Goal: Task Accomplishment & Management: Manage account settings

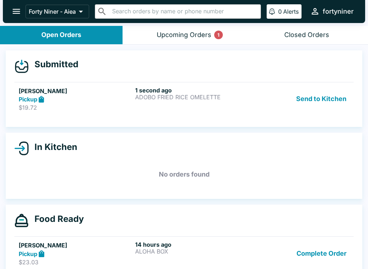
click at [80, 110] on p "$19.72" at bounding box center [76, 107] width 114 height 7
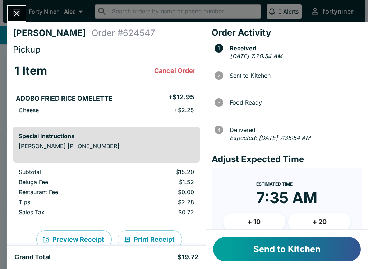
click at [255, 246] on button "Send to Kitchen" at bounding box center [287, 249] width 148 height 24
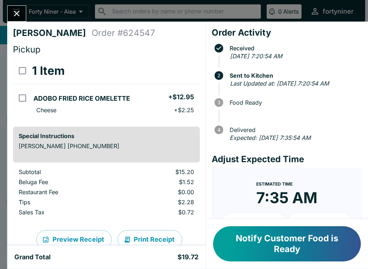
click at [18, 15] on icon "Close" at bounding box center [17, 14] width 6 height 6
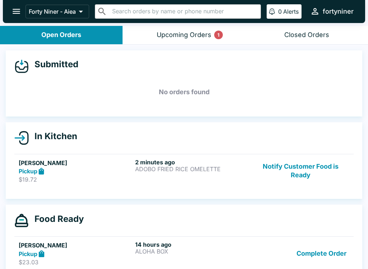
click at [175, 29] on button "Upcoming Orders 1" at bounding box center [184, 35] width 123 height 18
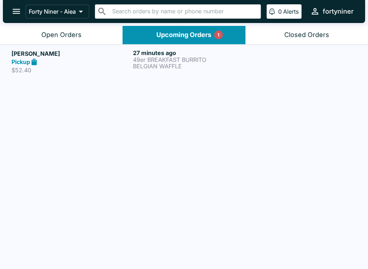
click at [124, 53] on h5 "[PERSON_NAME]" at bounding box center [70, 53] width 119 height 9
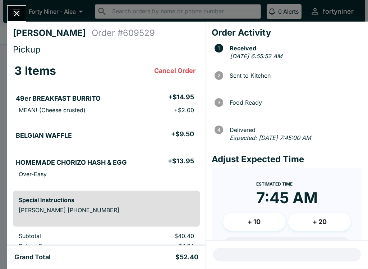
click at [25, 14] on button "Close" at bounding box center [17, 13] width 18 height 15
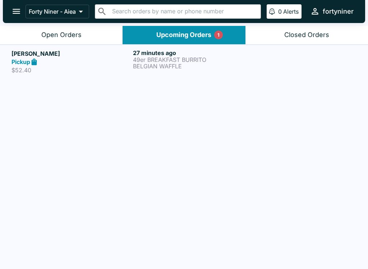
click at [26, 15] on button "Forty Niner - Aiea" at bounding box center [58, 12] width 64 height 14
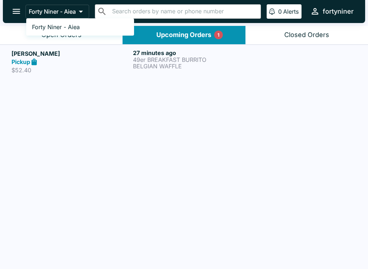
click at [27, 43] on div at bounding box center [184, 134] width 368 height 269
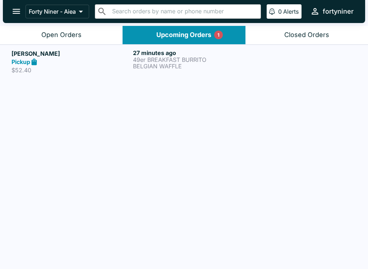
click at [22, 32] on button "Open Orders" at bounding box center [61, 35] width 123 height 18
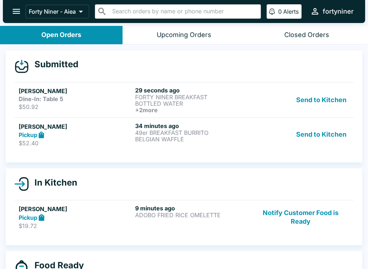
click at [62, 141] on p "$52.40" at bounding box center [76, 142] width 114 height 7
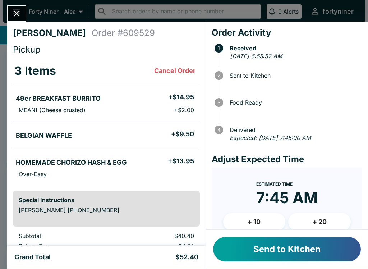
click at [257, 219] on button "+ 10" at bounding box center [254, 222] width 63 height 18
click at [254, 243] on button "Send to Kitchen" at bounding box center [287, 249] width 148 height 24
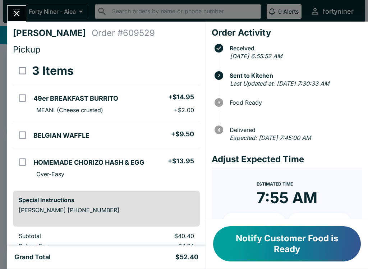
click at [17, 17] on icon "Close" at bounding box center [17, 14] width 10 height 10
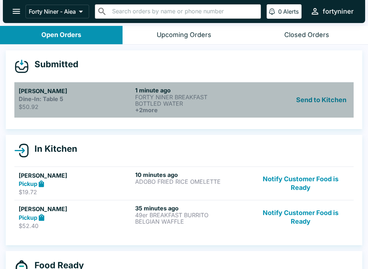
click at [51, 107] on p "$50.92" at bounding box center [76, 106] width 114 height 7
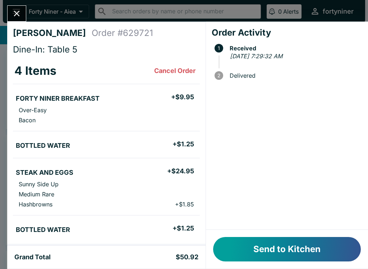
click at [276, 244] on button "Send to Kitchen" at bounding box center [287, 249] width 148 height 24
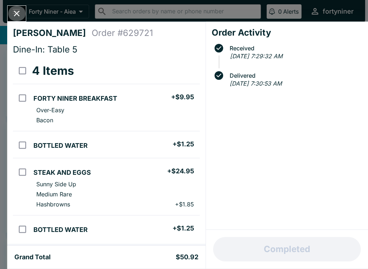
click at [16, 14] on icon "Close" at bounding box center [17, 14] width 6 height 6
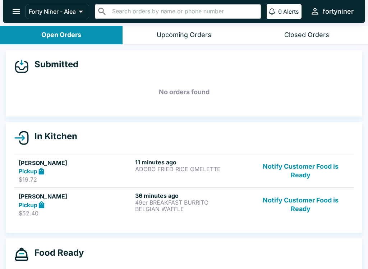
click at [300, 162] on button "Notify Customer Food is Ready" at bounding box center [300, 170] width 97 height 25
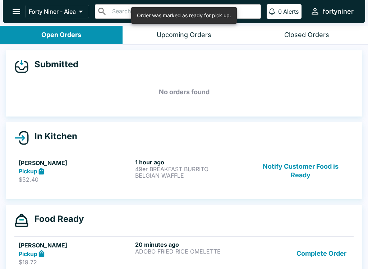
click at [308, 166] on button "Notify Customer Food is Ready" at bounding box center [300, 170] width 97 height 25
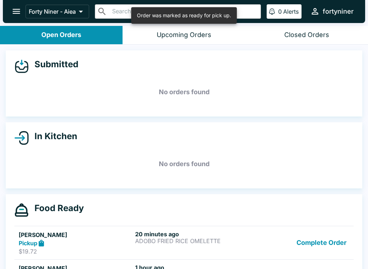
click at [316, 239] on button "Complete Order" at bounding box center [322, 242] width 56 height 25
click at [316, 239] on link "[PERSON_NAME] Pickup $52.40 1 hour ago 49er BREAKFAST BURRITO BELGIAN WAFFLE Co…" at bounding box center [183, 243] width 339 height 34
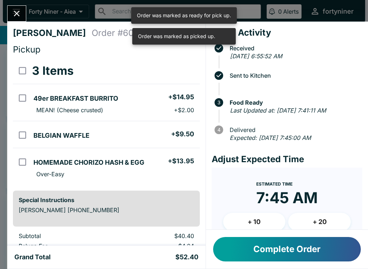
click at [318, 244] on button "Complete Order" at bounding box center [322, 242] width 56 height 25
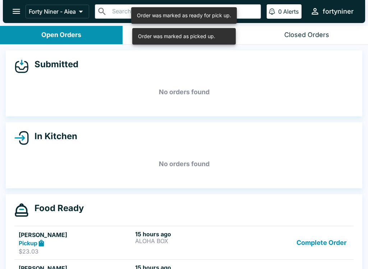
click at [316, 252] on button "Complete Order" at bounding box center [322, 242] width 56 height 25
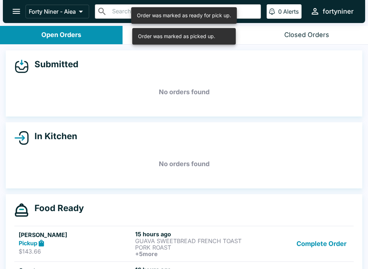
click at [316, 252] on button "Complete Order" at bounding box center [322, 243] width 56 height 27
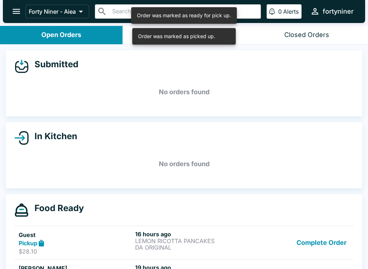
click at [315, 246] on button "Complete Order" at bounding box center [322, 242] width 56 height 25
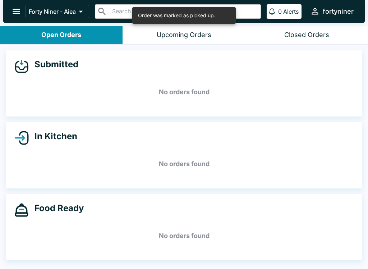
click at [315, 246] on h5 "No orders found" at bounding box center [183, 236] width 339 height 26
click at [21, 6] on button "open drawer" at bounding box center [16, 11] width 18 height 18
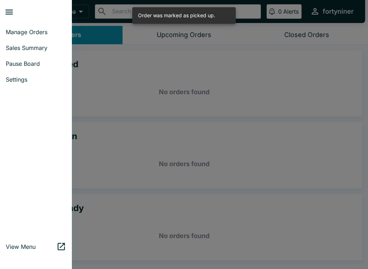
click at [16, 47] on span "Sales Summary" at bounding box center [36, 47] width 60 height 7
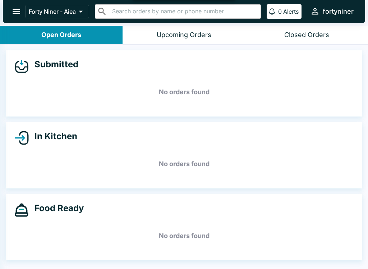
select select "03:00"
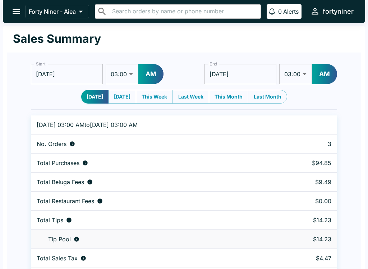
click at [12, 5] on button "open drawer" at bounding box center [16, 11] width 18 height 18
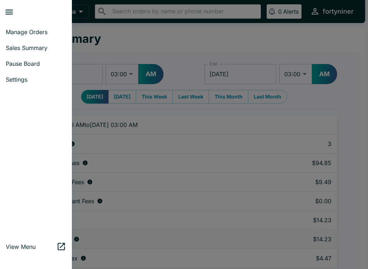
click at [20, 32] on span "Manage Orders" at bounding box center [36, 31] width 60 height 7
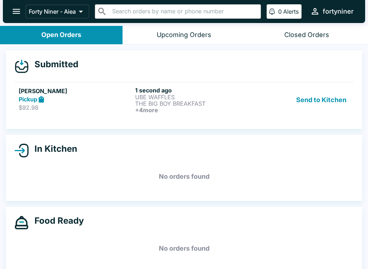
click at [79, 100] on div "Pickup" at bounding box center [76, 99] width 114 height 8
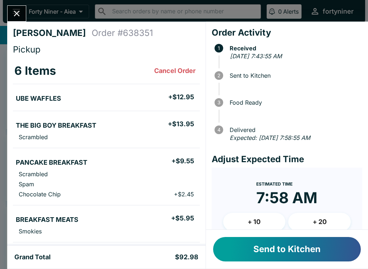
click at [249, 219] on button "+ 10" at bounding box center [254, 222] width 63 height 18
click at [271, 247] on button "Send to Kitchen" at bounding box center [287, 249] width 148 height 24
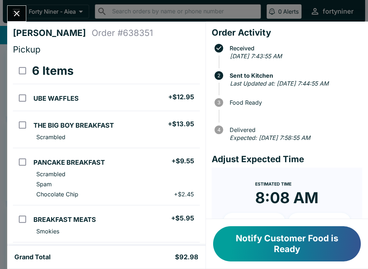
click at [11, 12] on button "Close" at bounding box center [17, 13] width 18 height 15
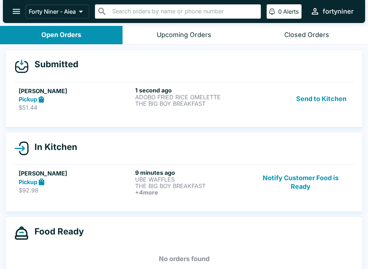
click at [53, 93] on h5 "[PERSON_NAME]" at bounding box center [76, 91] width 114 height 9
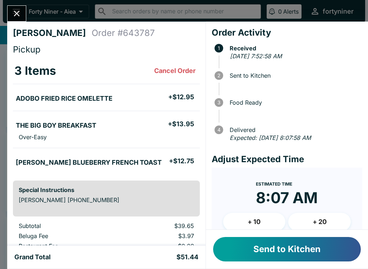
click at [250, 225] on button "+ 10" at bounding box center [254, 222] width 63 height 18
click at [254, 244] on button "Send to Kitchen" at bounding box center [287, 249] width 148 height 24
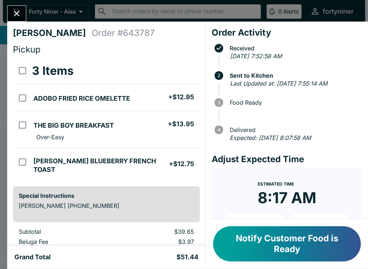
click at [10, 11] on button "Close" at bounding box center [17, 13] width 18 height 15
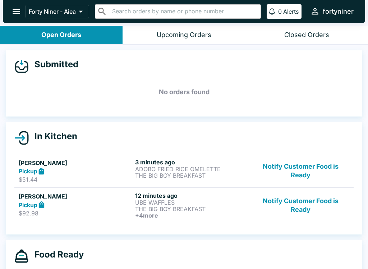
click at [301, 197] on button "Notify Customer Food is Ready" at bounding box center [300, 205] width 97 height 27
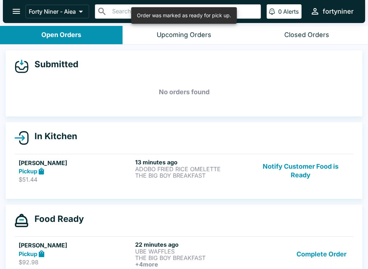
click at [304, 170] on button "Notify Customer Food is Ready" at bounding box center [300, 170] width 97 height 25
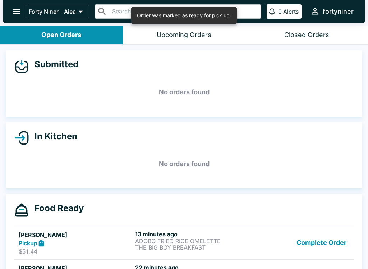
click at [310, 241] on button "Complete Order" at bounding box center [322, 242] width 56 height 25
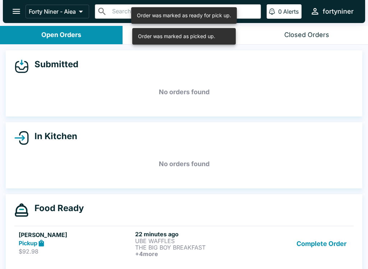
click at [320, 247] on button "Complete Order" at bounding box center [322, 243] width 56 height 27
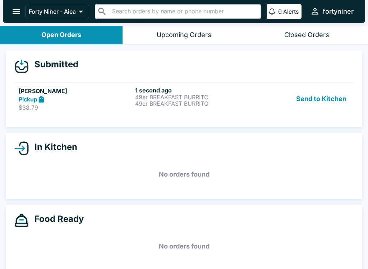
click at [179, 96] on p "49er BREAKFAST BURRITO" at bounding box center [192, 97] width 114 height 6
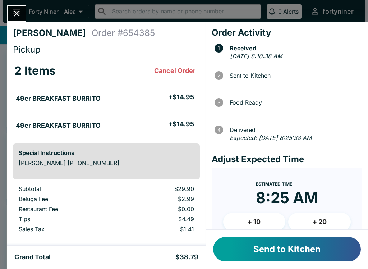
click at [281, 249] on button "Send to Kitchen" at bounding box center [287, 249] width 148 height 24
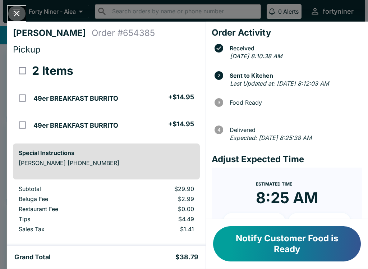
click at [18, 14] on icon "Close" at bounding box center [17, 14] width 10 height 10
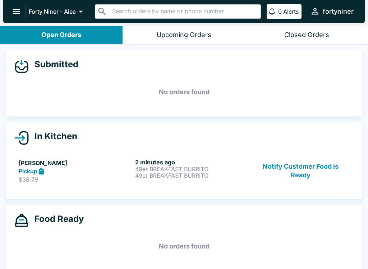
click at [299, 169] on button "Notify Customer Food is Ready" at bounding box center [300, 170] width 97 height 25
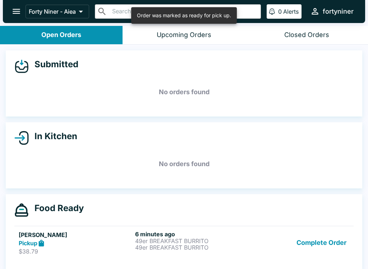
click at [319, 242] on button "Complete Order" at bounding box center [322, 242] width 56 height 25
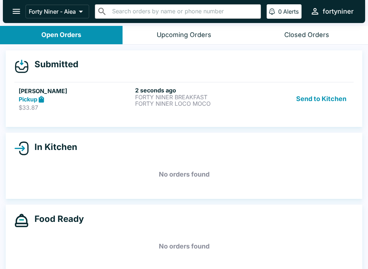
click at [179, 96] on p "FORTY NINER BREAKFAST" at bounding box center [192, 97] width 114 height 6
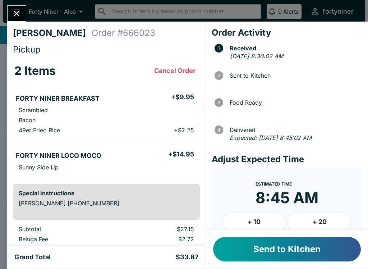
click at [267, 241] on button "Send to Kitchen" at bounding box center [287, 249] width 148 height 24
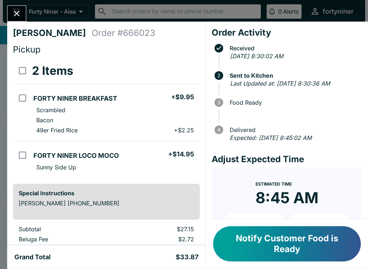
click at [19, 6] on button "Close" at bounding box center [17, 13] width 18 height 15
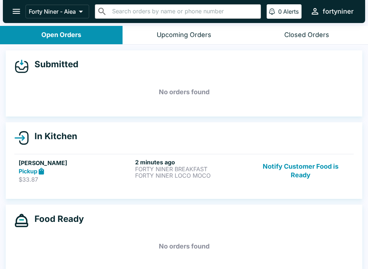
click at [300, 167] on button "Notify Customer Food is Ready" at bounding box center [300, 170] width 97 height 25
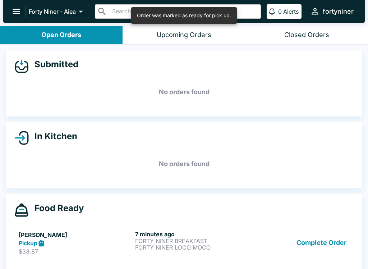
click at [351, 235] on link "[PERSON_NAME] Pickup $33.87 7 minutes ago FORTY NINER BREAKFAST FORTY NINER LOC…" at bounding box center [183, 243] width 339 height 34
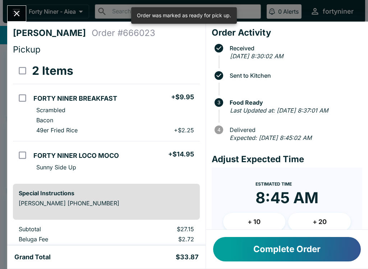
click at [340, 225] on button "+ 20" at bounding box center [319, 222] width 63 height 18
click at [297, 258] on button "Complete Order" at bounding box center [287, 249] width 148 height 24
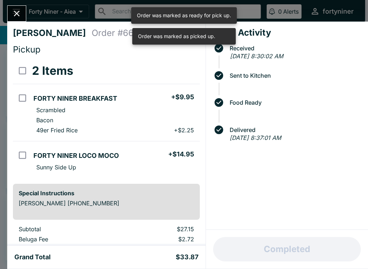
click at [297, 257] on div "Completed" at bounding box center [287, 249] width 162 height 39
click at [12, 15] on icon "Close" at bounding box center [17, 14] width 10 height 10
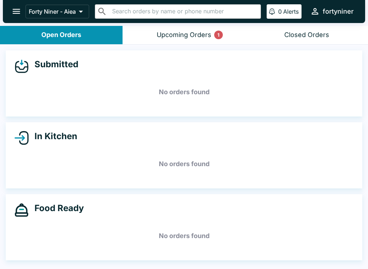
click at [192, 32] on div "Upcoming Orders 1" at bounding box center [184, 35] width 55 height 8
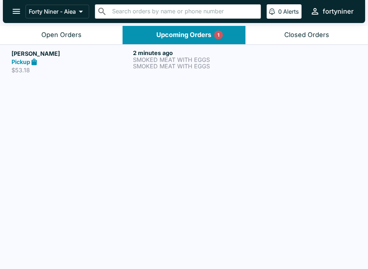
click at [169, 57] on p "SMOKED MEAT WITH EGGS" at bounding box center [192, 59] width 119 height 6
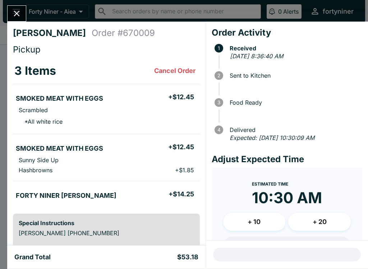
click at [13, 11] on icon "Close" at bounding box center [17, 14] width 10 height 10
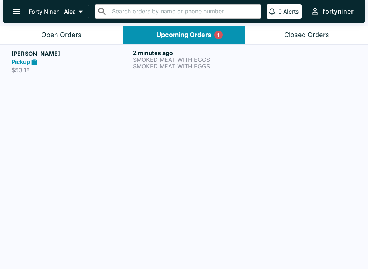
click at [143, 59] on p "SMOKED MEAT WITH EGGS" at bounding box center [192, 59] width 119 height 6
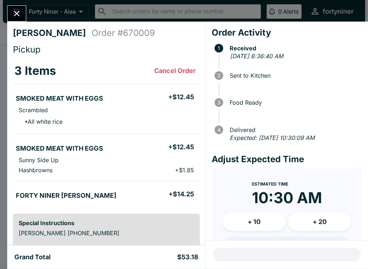
click at [21, 11] on icon "Close" at bounding box center [17, 14] width 10 height 10
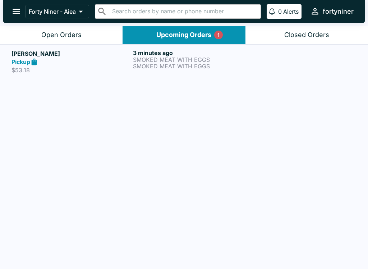
click at [48, 34] on div "Open Orders" at bounding box center [61, 35] width 40 height 8
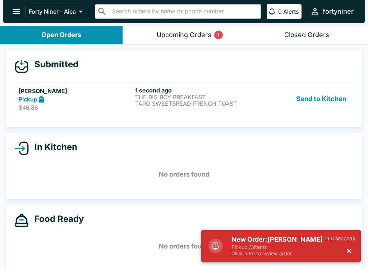
click at [106, 93] on h5 "[PERSON_NAME]" at bounding box center [76, 91] width 114 height 9
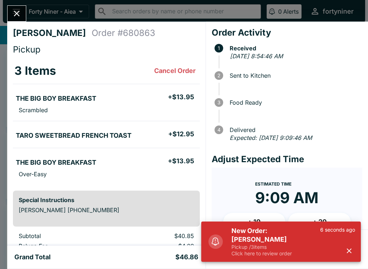
click at [352, 251] on icon "button" at bounding box center [349, 250] width 8 height 8
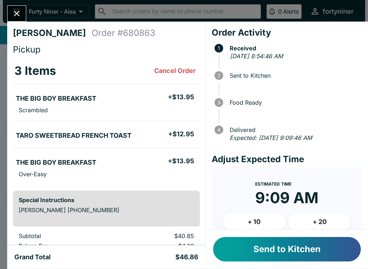
click at [257, 240] on button "Send to Kitchen" at bounding box center [287, 249] width 148 height 24
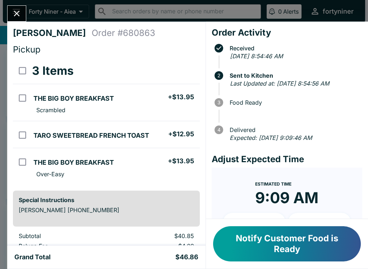
click at [19, 13] on icon "Close" at bounding box center [17, 14] width 10 height 10
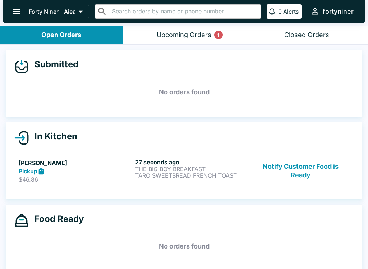
click at [172, 31] on div "Upcoming Orders 1" at bounding box center [184, 35] width 55 height 8
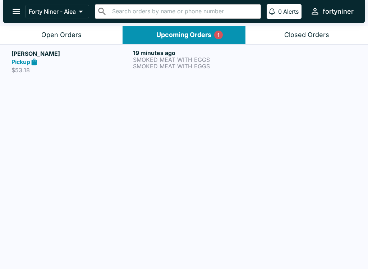
click at [49, 30] on button "Open Orders" at bounding box center [61, 35] width 123 height 18
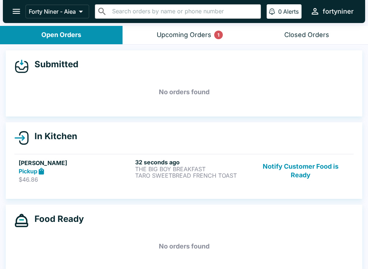
click at [202, 35] on div "Upcoming Orders 1" at bounding box center [184, 35] width 55 height 8
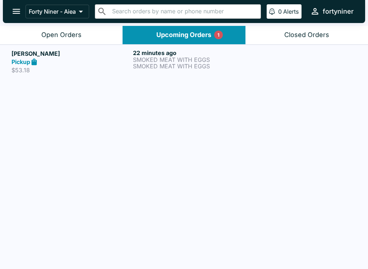
click at [86, 56] on h5 "[PERSON_NAME]" at bounding box center [70, 53] width 119 height 9
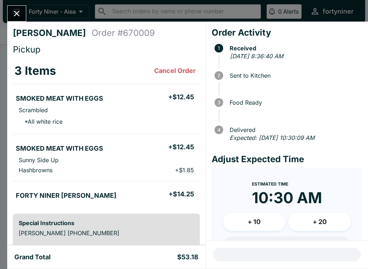
click at [26, 14] on button "Close" at bounding box center [17, 13] width 18 height 15
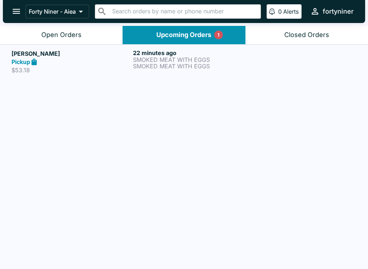
click at [76, 32] on div "Open Orders" at bounding box center [61, 35] width 40 height 8
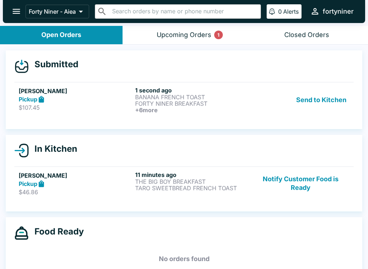
click at [177, 100] on p "FORTY NINER BREAKFAST" at bounding box center [192, 103] width 114 height 6
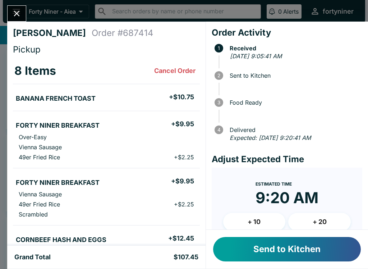
click at [284, 245] on button "Send to Kitchen" at bounding box center [287, 249] width 148 height 24
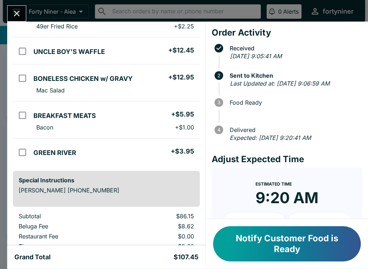
scroll to position [236, 0]
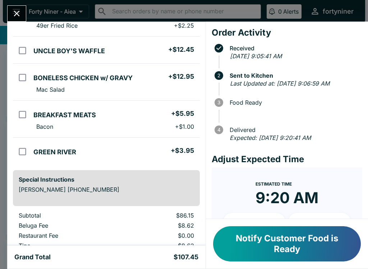
click at [125, 115] on li "BREAKFAST MEATS + $5.95" at bounding box center [115, 113] width 169 height 15
click at [110, 123] on li "Bacon + $1.00" at bounding box center [115, 126] width 169 height 10
checkbox input "false"
click at [15, 9] on icon "Close" at bounding box center [17, 14] width 10 height 10
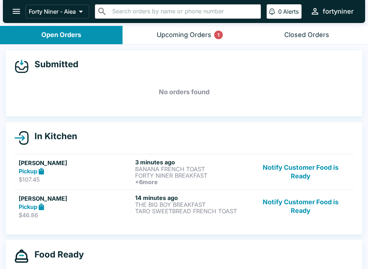
click at [303, 213] on button "Notify Customer Food is Ready" at bounding box center [300, 206] width 97 height 25
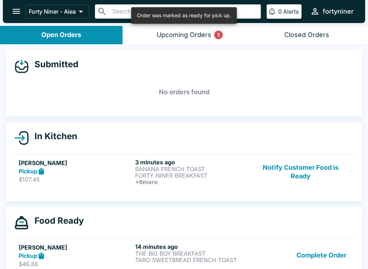
click at [325, 254] on button "Complete Order" at bounding box center [322, 255] width 56 height 25
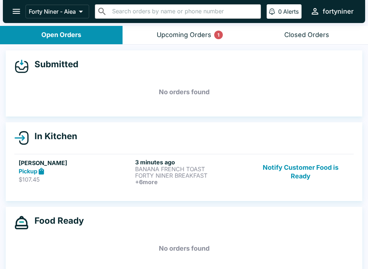
click at [17, 18] on button "open drawer" at bounding box center [16, 11] width 18 height 18
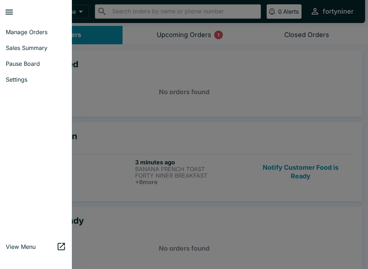
click at [30, 64] on span "Pause Board" at bounding box center [36, 63] width 60 height 7
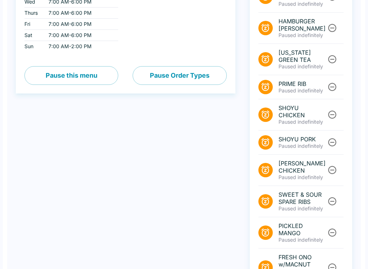
scroll to position [227, 0]
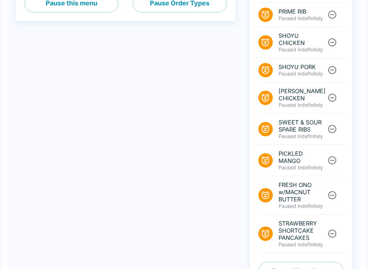
click at [297, 262] on button "Pause Menu Items" at bounding box center [300, 271] width 85 height 19
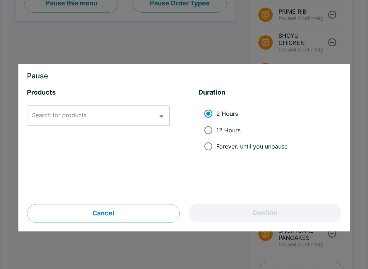
click at [228, 148] on span "Forever, until you unpause" at bounding box center [251, 146] width 71 height 7
click at [216, 148] on input "Forever, until you unpause" at bounding box center [208, 146] width 16 height 16
radio input "true"
click at [91, 118] on input "Search for products" at bounding box center [92, 116] width 125 height 14
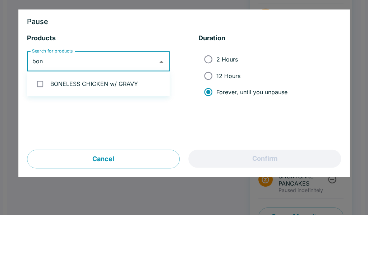
type input "bone"
click at [43, 131] on input "checkbox" at bounding box center [40, 138] width 15 height 15
checkbox input "true"
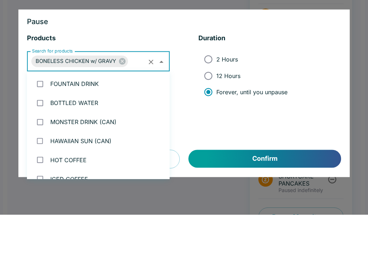
scroll to position [1737, 0]
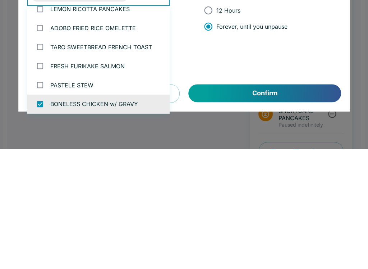
click at [279, 204] on button "Confirm" at bounding box center [265, 213] width 152 height 18
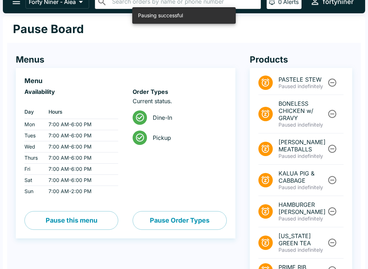
scroll to position [0, 0]
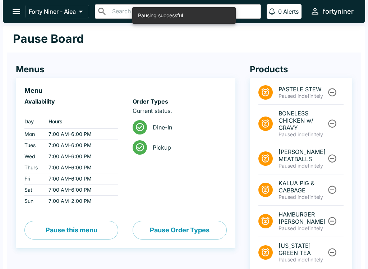
click at [14, 17] on button "open drawer" at bounding box center [16, 11] width 18 height 18
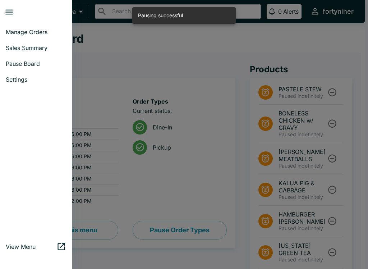
click at [32, 29] on span "Manage Orders" at bounding box center [36, 31] width 60 height 7
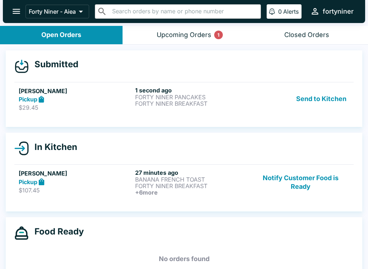
click at [79, 99] on div "Pickup" at bounding box center [76, 99] width 114 height 8
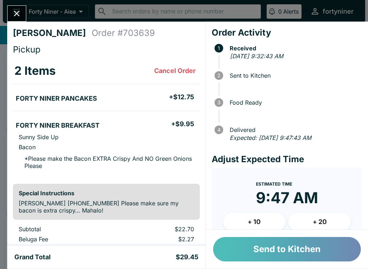
click at [249, 246] on button "Send to Kitchen" at bounding box center [287, 249] width 148 height 24
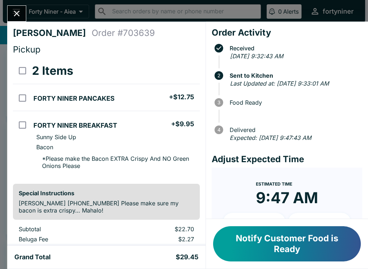
click at [15, 15] on icon "Close" at bounding box center [17, 14] width 6 height 6
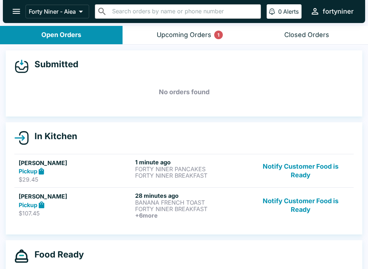
click at [326, 165] on button "Notify Customer Food is Ready" at bounding box center [300, 170] width 97 height 25
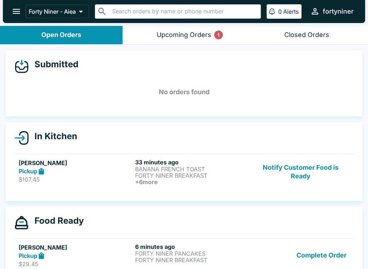
click at [306, 174] on button "Notify Customer Food is Ready" at bounding box center [300, 171] width 97 height 27
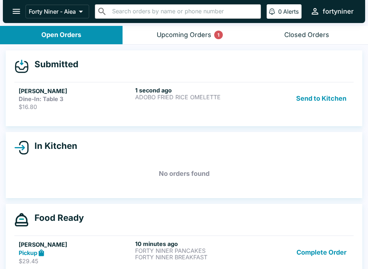
click at [163, 101] on div "1 second ago ADOBO [PERSON_NAME] OMELETTE" at bounding box center [192, 99] width 114 height 24
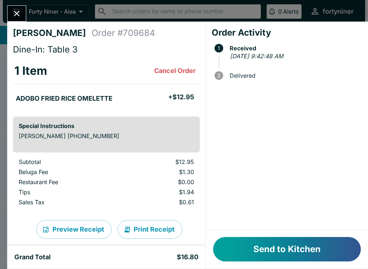
click at [271, 247] on button "Send to Kitchen" at bounding box center [287, 249] width 148 height 24
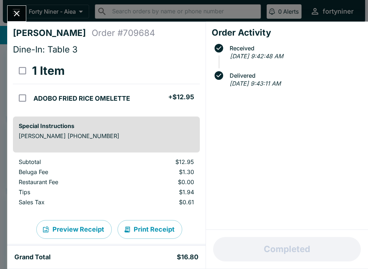
click at [19, 6] on button "Close" at bounding box center [17, 13] width 18 height 15
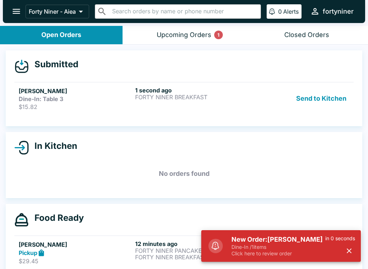
click at [157, 82] on link "[PERSON_NAME] Dine-In: Table 3 $15.82 1 second ago FORTY NINER BREAKFAST Send t…" at bounding box center [183, 98] width 339 height 33
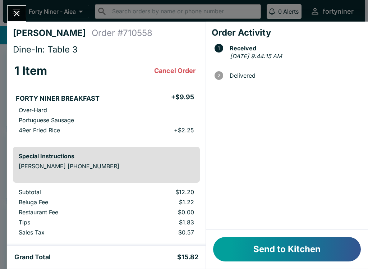
click at [276, 241] on button "Send to Kitchen" at bounding box center [287, 249] width 148 height 24
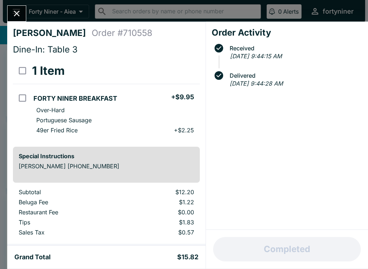
click at [19, 8] on button "Close" at bounding box center [17, 13] width 18 height 15
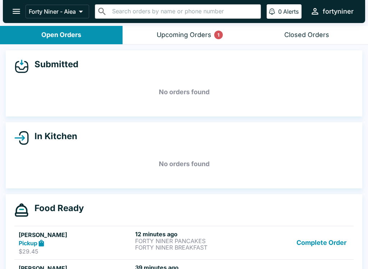
click at [293, 36] on div "Closed Orders" at bounding box center [306, 35] width 45 height 8
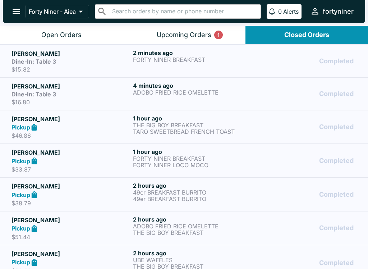
click at [70, 66] on p "$15.82" at bounding box center [70, 69] width 119 height 7
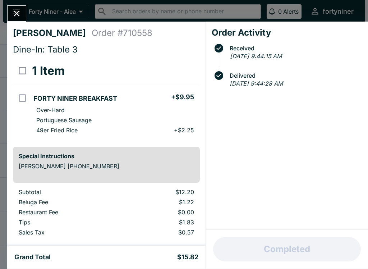
click at [12, 15] on icon "Close" at bounding box center [17, 14] width 10 height 10
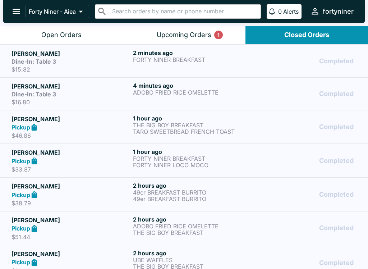
click at [39, 32] on button "Open Orders" at bounding box center [61, 35] width 123 height 18
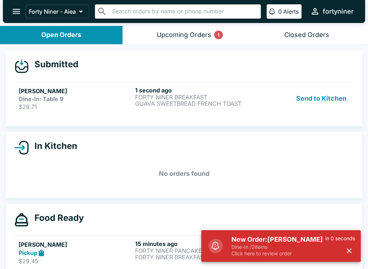
click at [65, 97] on div "Dine-In: Table 9" at bounding box center [76, 98] width 114 height 7
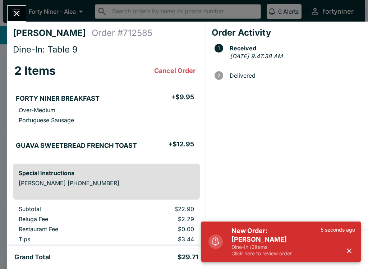
click at [341, 250] on div "5 seconds ago" at bounding box center [337, 241] width 34 height 30
click at [352, 248] on icon "button" at bounding box center [349, 250] width 8 height 8
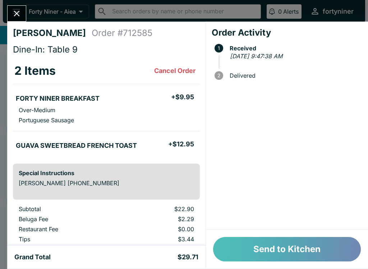
click at [263, 249] on button "Send to Kitchen" at bounding box center [287, 249] width 148 height 24
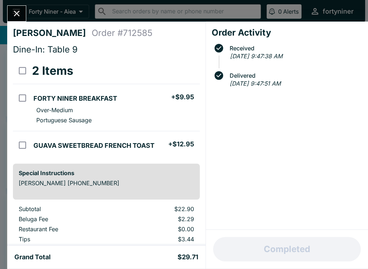
click at [17, 19] on button "Close" at bounding box center [17, 13] width 18 height 15
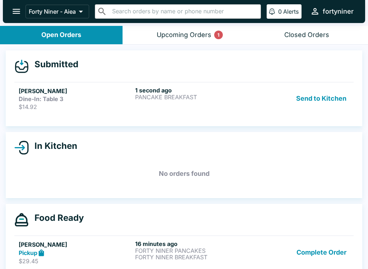
click at [50, 96] on strong "Dine-In: Table 3" at bounding box center [41, 98] width 45 height 7
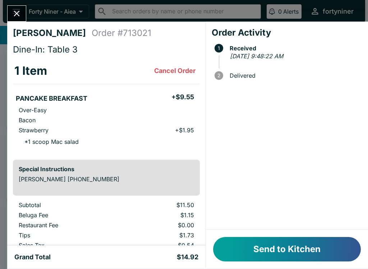
click at [278, 243] on button "Send to Kitchen" at bounding box center [287, 249] width 148 height 24
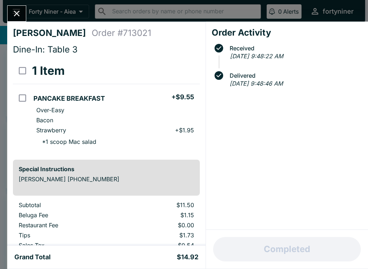
click at [20, 14] on icon "Close" at bounding box center [17, 14] width 10 height 10
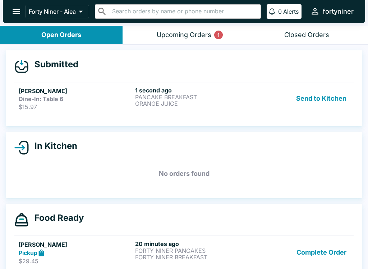
click at [124, 98] on div "Dine-In: Table 6" at bounding box center [76, 98] width 114 height 7
click at [53, 94] on h5 "[PERSON_NAME]" at bounding box center [76, 91] width 114 height 9
click at [213, 98] on p "PANCAKE BREAKFAST" at bounding box center [192, 97] width 114 height 6
click at [313, 39] on button "Closed Orders" at bounding box center [306, 35] width 123 height 18
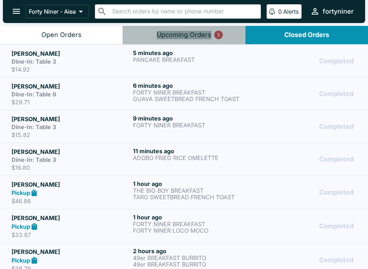
click at [188, 29] on button "Upcoming Orders 1" at bounding box center [184, 35] width 123 height 18
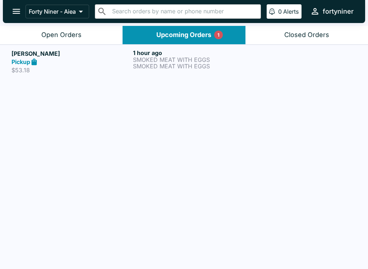
click at [66, 26] on button "Open Orders" at bounding box center [61, 35] width 123 height 18
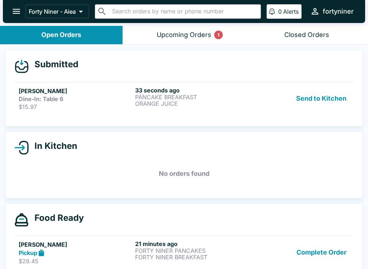
click at [131, 92] on h5 "[PERSON_NAME]" at bounding box center [76, 91] width 114 height 9
click at [42, 96] on strong "Dine-In: Table 6" at bounding box center [41, 98] width 45 height 7
click at [65, 88] on h5 "[PERSON_NAME]" at bounding box center [76, 91] width 114 height 9
click at [252, 100] on div "Send to Kitchen" at bounding box center [300, 99] width 97 height 24
click at [101, 101] on div "Dine-In: Table 6" at bounding box center [76, 98] width 114 height 7
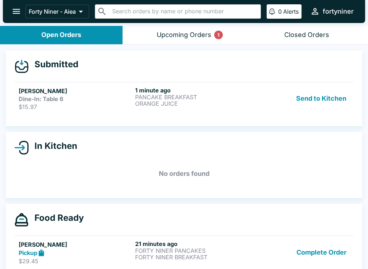
click at [282, 30] on button "Closed Orders" at bounding box center [306, 35] width 123 height 18
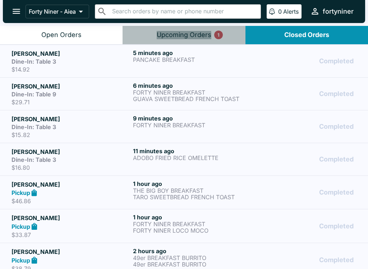
click at [166, 39] on button "Upcoming Orders 1" at bounding box center [184, 35] width 123 height 18
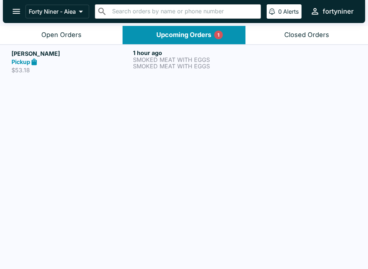
click at [46, 31] on div "Open Orders" at bounding box center [61, 35] width 40 height 8
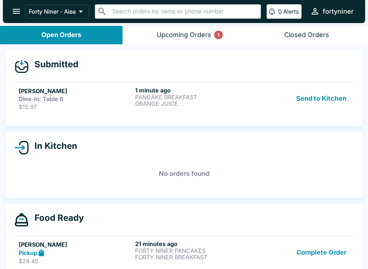
click at [114, 103] on p "$15.97" at bounding box center [76, 106] width 114 height 7
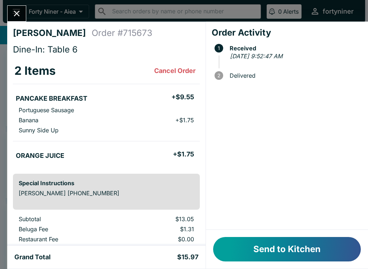
click at [258, 230] on div "Send to Kitchen" at bounding box center [287, 249] width 162 height 39
click at [265, 259] on button "Send to Kitchen" at bounding box center [287, 249] width 148 height 24
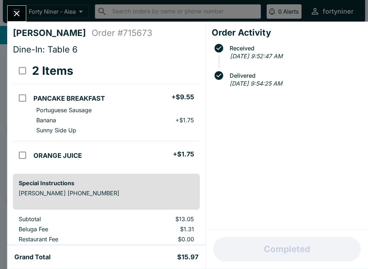
click at [9, 2] on div "[PERSON_NAME] Order # 715673 Dine-In: Table 6 2 Items PANCAKE BREAKFAST + $9.55…" at bounding box center [184, 134] width 368 height 269
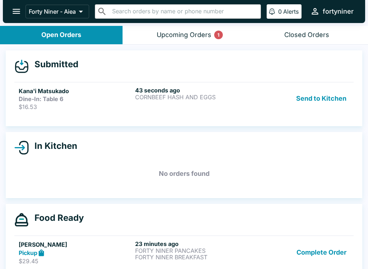
click at [182, 105] on div "43 seconds ago CORNBEEF HASH AND EGGS" at bounding box center [192, 99] width 114 height 24
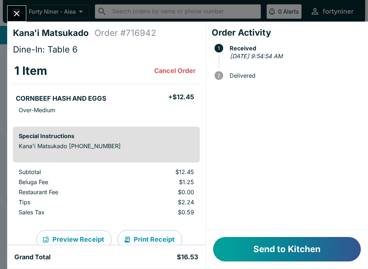
click at [277, 250] on button "Send to Kitchen" at bounding box center [287, 249] width 148 height 24
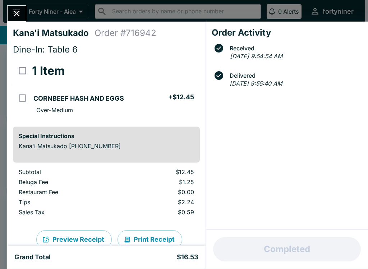
click at [19, 8] on button "Close" at bounding box center [17, 13] width 18 height 15
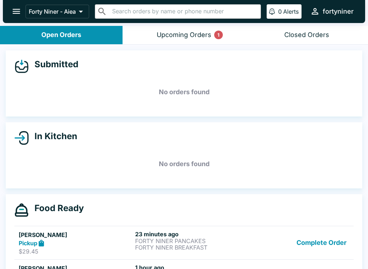
click at [334, 235] on button "Complete Order" at bounding box center [322, 242] width 56 height 25
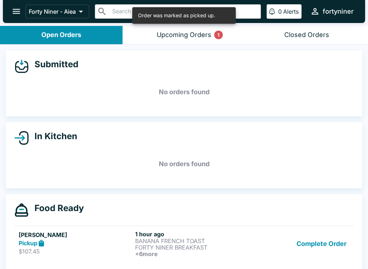
click at [323, 235] on button "Complete Order" at bounding box center [322, 243] width 56 height 27
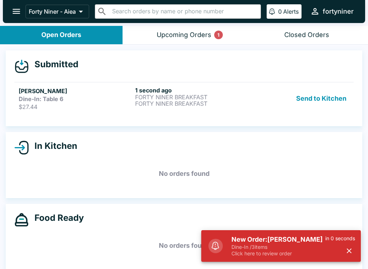
click at [59, 97] on strong "Dine-In: Table 6" at bounding box center [41, 98] width 45 height 7
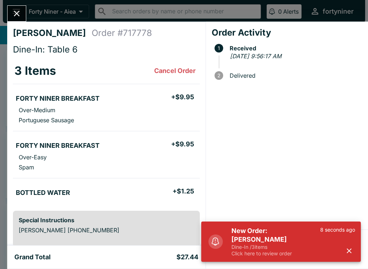
click at [353, 244] on div "8 seconds ago" at bounding box center [337, 241] width 35 height 30
click at [355, 253] on button "button" at bounding box center [349, 251] width 12 height 12
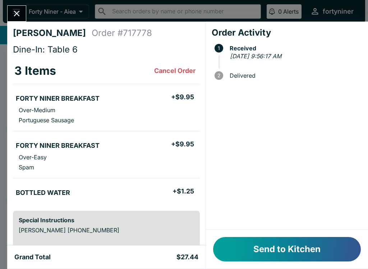
click at [284, 247] on button "Send to Kitchen" at bounding box center [287, 249] width 148 height 24
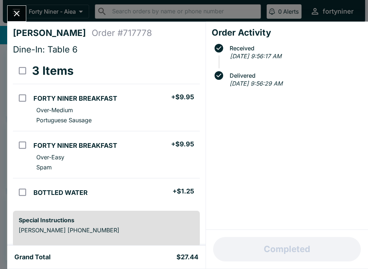
click at [14, 15] on icon "Close" at bounding box center [17, 14] width 10 height 10
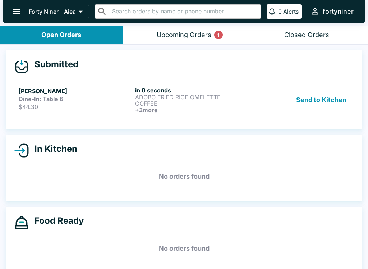
click at [159, 100] on p "COFFEE" at bounding box center [192, 103] width 114 height 6
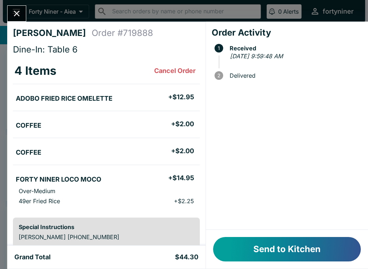
click at [279, 250] on button "Send to Kitchen" at bounding box center [287, 249] width 148 height 24
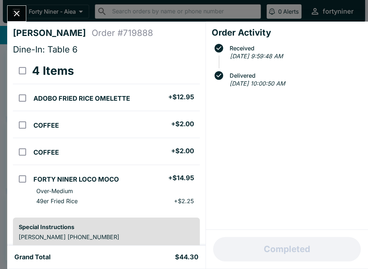
click at [18, 12] on icon "Close" at bounding box center [17, 14] width 6 height 6
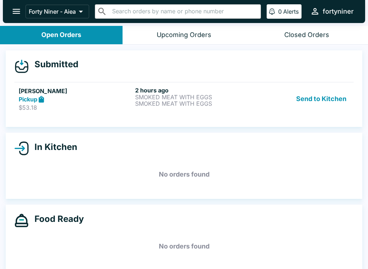
click at [171, 103] on p "SMOKED MEAT WITH EGGS" at bounding box center [192, 103] width 114 height 6
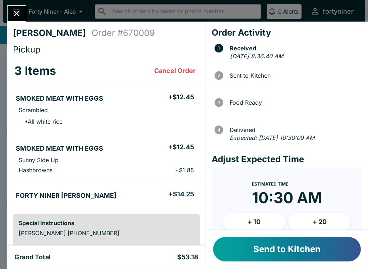
click at [275, 249] on button "Send to Kitchen" at bounding box center [287, 249] width 148 height 24
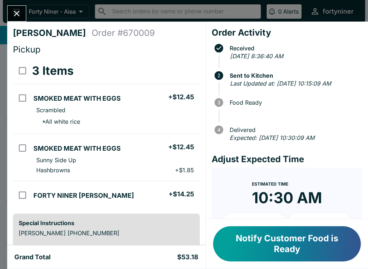
click at [15, 10] on icon "Close" at bounding box center [17, 14] width 10 height 10
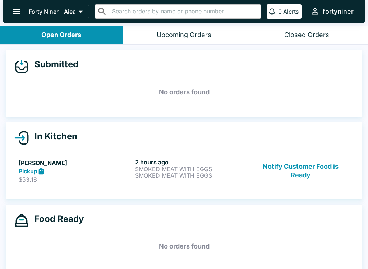
click at [308, 175] on button "Notify Customer Food is Ready" at bounding box center [300, 170] width 97 height 25
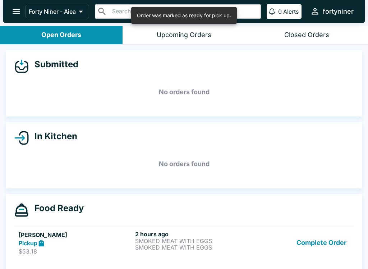
click at [332, 240] on button "Complete Order" at bounding box center [322, 242] width 56 height 25
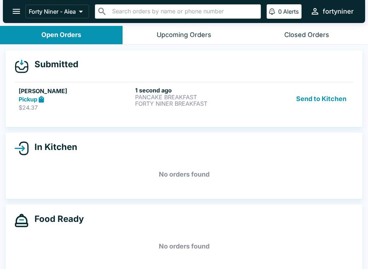
click at [184, 110] on div "1 second ago PANCAKE BREAKFAST FORTY NINER BREAKFAST" at bounding box center [192, 99] width 114 height 25
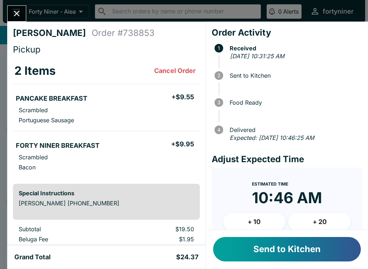
click at [267, 248] on button "Send to Kitchen" at bounding box center [287, 249] width 148 height 24
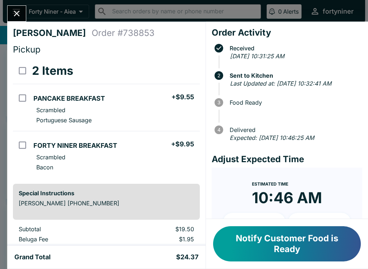
click at [19, 7] on button "Close" at bounding box center [17, 13] width 18 height 15
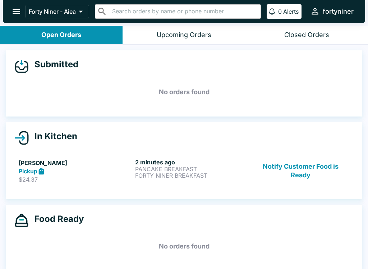
click at [316, 170] on button "Notify Customer Food is Ready" at bounding box center [300, 170] width 97 height 25
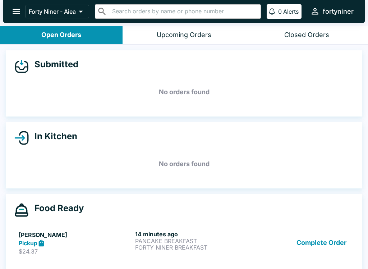
click at [322, 244] on button "Complete Order" at bounding box center [322, 242] width 56 height 25
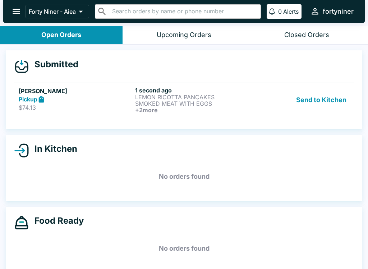
click at [155, 92] on h6 "1 second ago" at bounding box center [192, 90] width 114 height 7
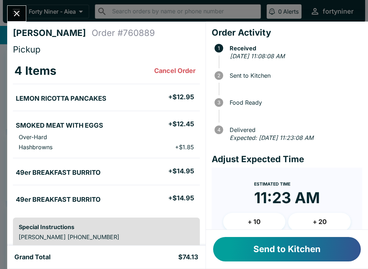
click at [268, 261] on button "Send to Kitchen" at bounding box center [287, 249] width 148 height 24
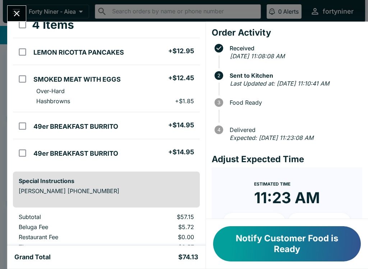
scroll to position [50, 0]
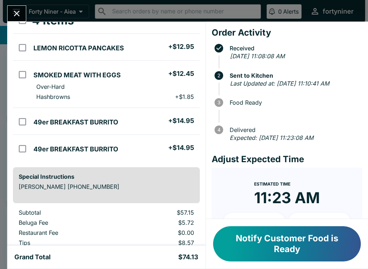
click at [18, 13] on icon "Close" at bounding box center [17, 14] width 10 height 10
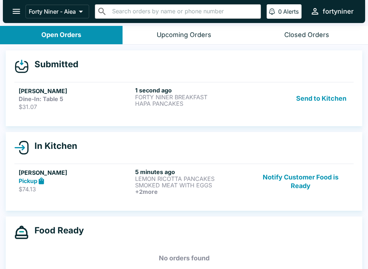
click at [190, 94] on p "FORTY NINER BREAKFAST" at bounding box center [192, 97] width 114 height 6
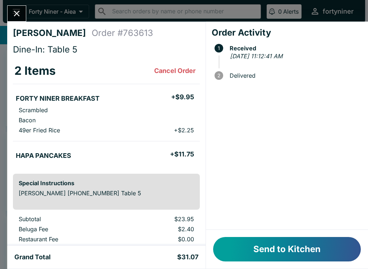
click at [292, 245] on button "Send to Kitchen" at bounding box center [287, 249] width 148 height 24
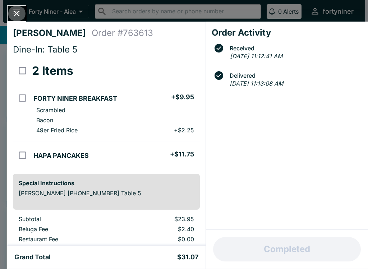
click at [24, 9] on button "Close" at bounding box center [17, 13] width 18 height 15
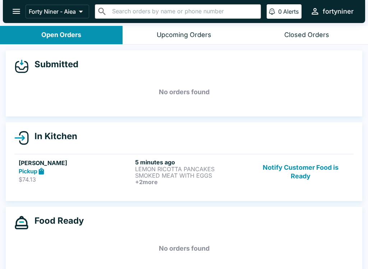
click at [293, 165] on button "Notify Customer Food is Ready" at bounding box center [300, 171] width 97 height 27
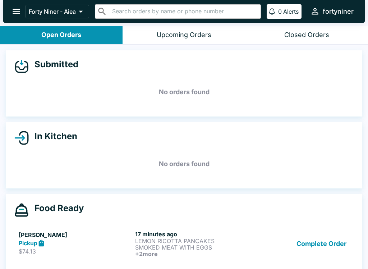
click at [316, 242] on button "Complete Order" at bounding box center [322, 243] width 56 height 27
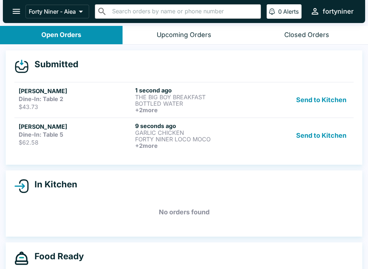
click at [157, 138] on p "FORTY NINER LOCO MOCO" at bounding box center [192, 139] width 114 height 6
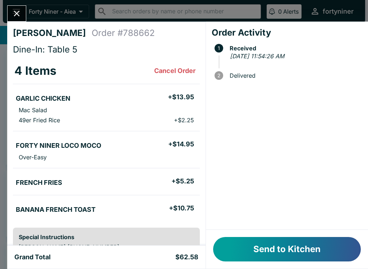
click at [239, 249] on button "Send to Kitchen" at bounding box center [287, 249] width 148 height 24
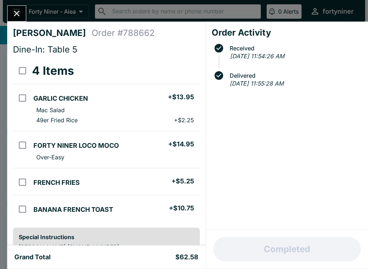
click at [18, 15] on icon "Close" at bounding box center [17, 14] width 6 height 6
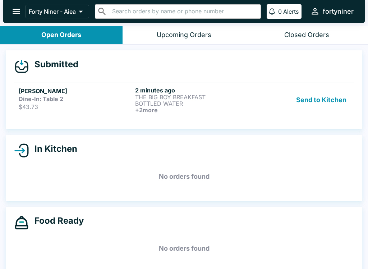
click at [89, 98] on div "Dine-In: Table 2" at bounding box center [76, 98] width 114 height 7
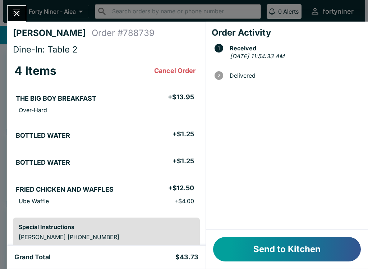
click at [253, 240] on button "Send to Kitchen" at bounding box center [287, 249] width 148 height 24
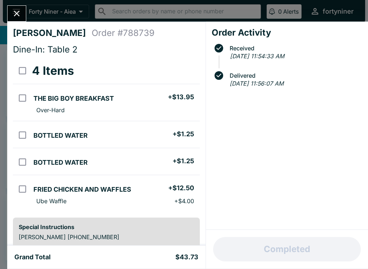
click at [17, 9] on icon "Close" at bounding box center [17, 14] width 10 height 10
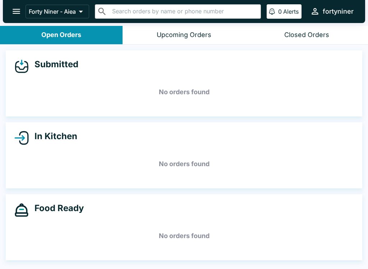
click at [320, 37] on div "Closed Orders" at bounding box center [306, 35] width 45 height 8
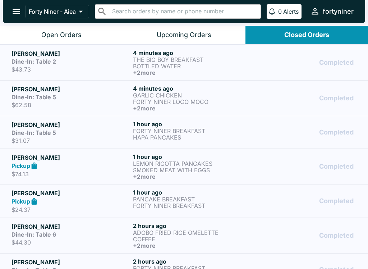
click at [96, 60] on div "Dine-In: Table 2" at bounding box center [70, 61] width 119 height 7
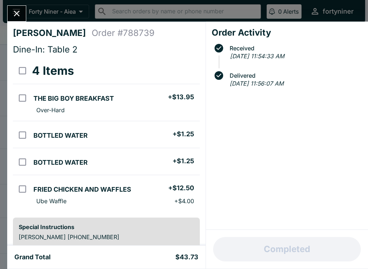
click at [20, 13] on icon "Close" at bounding box center [17, 14] width 10 height 10
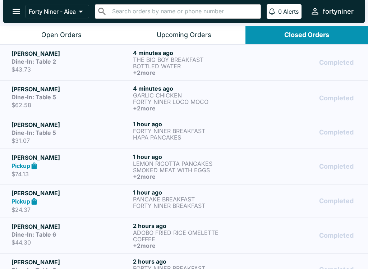
click at [55, 28] on button "Open Orders" at bounding box center [61, 35] width 123 height 18
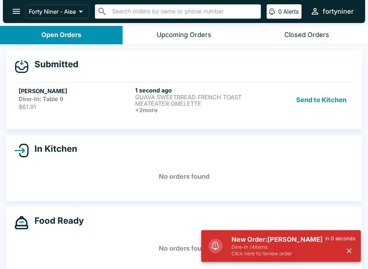
click at [163, 112] on h6 "+ 2 more" at bounding box center [192, 110] width 114 height 6
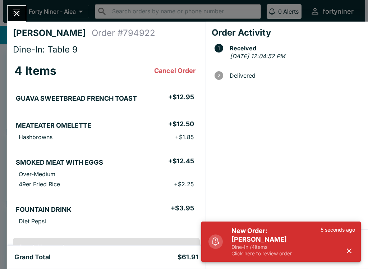
click at [353, 251] on icon "button" at bounding box center [349, 250] width 8 height 8
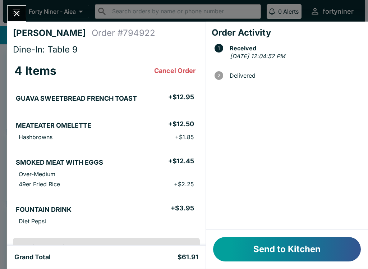
click at [290, 252] on button "Send to Kitchen" at bounding box center [287, 249] width 148 height 24
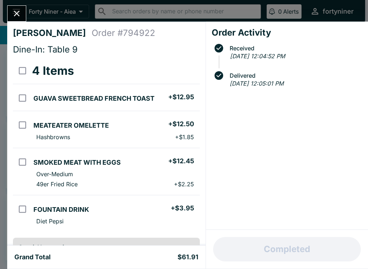
click at [22, 10] on button "Close" at bounding box center [17, 13] width 18 height 15
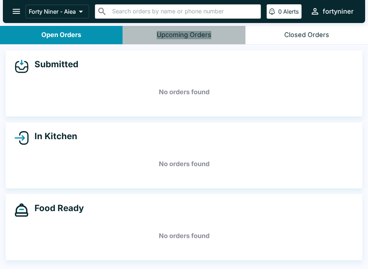
click at [174, 37] on div "Upcoming Orders" at bounding box center [184, 35] width 55 height 8
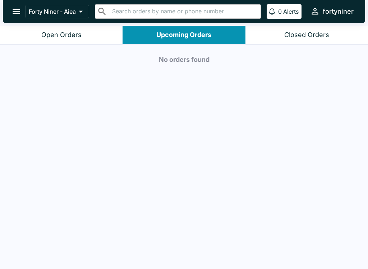
click at [287, 36] on div "Closed Orders" at bounding box center [306, 35] width 45 height 8
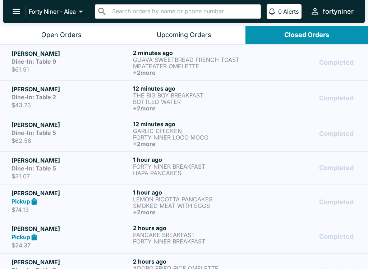
click at [53, 30] on button "Open Orders" at bounding box center [61, 35] width 123 height 18
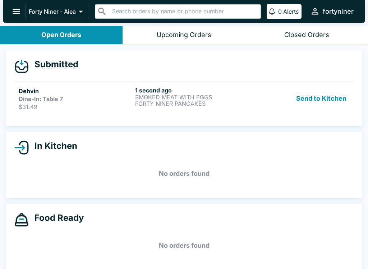
click at [176, 88] on h6 "1 second ago" at bounding box center [192, 90] width 114 height 7
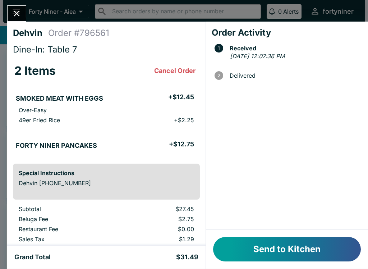
click at [272, 253] on button "Send to Kitchen" at bounding box center [287, 249] width 148 height 24
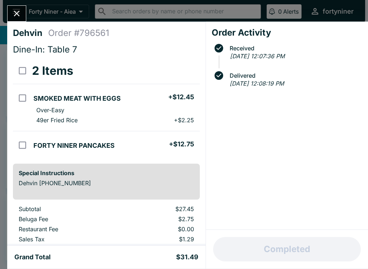
click at [19, 13] on icon "Close" at bounding box center [17, 14] width 10 height 10
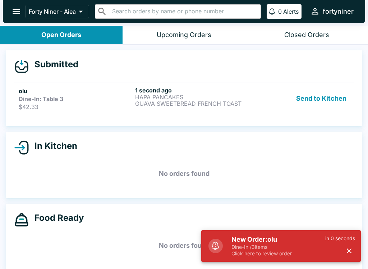
click at [345, 253] on icon "button" at bounding box center [349, 250] width 8 height 8
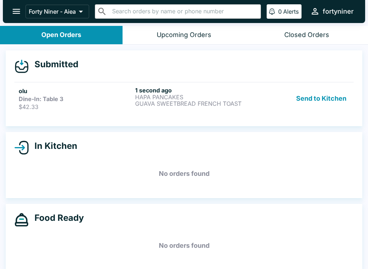
click at [174, 105] on p "GUAVA SWEETBREAD FRENCH TOAST" at bounding box center [192, 103] width 114 height 6
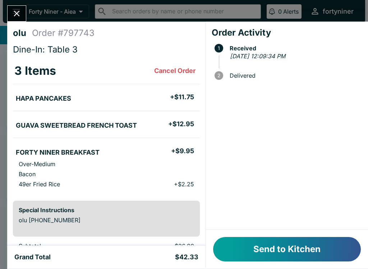
click at [287, 245] on button "Send to Kitchen" at bounding box center [287, 249] width 148 height 24
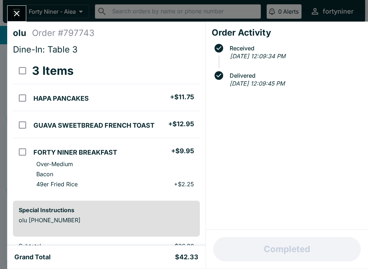
click at [17, 9] on icon "Close" at bounding box center [17, 14] width 10 height 10
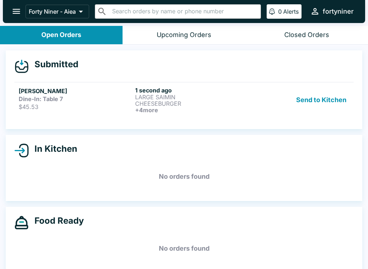
click at [58, 95] on strong "Dine-In: Table 7" at bounding box center [41, 98] width 44 height 7
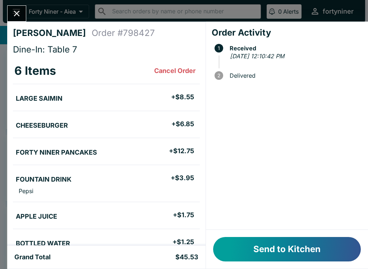
click at [276, 247] on button "Send to Kitchen" at bounding box center [287, 249] width 148 height 24
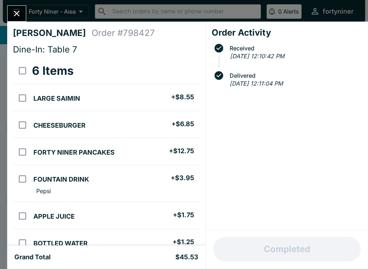
click at [12, 18] on icon "Close" at bounding box center [17, 14] width 10 height 10
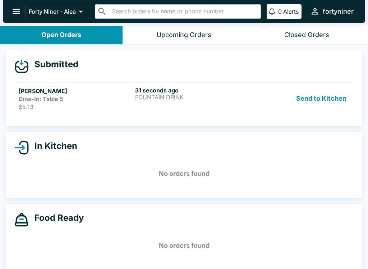
click at [54, 107] on p "$5.13" at bounding box center [76, 106] width 114 height 7
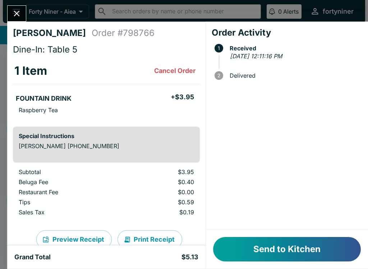
click at [249, 246] on button "Send to Kitchen" at bounding box center [287, 249] width 148 height 24
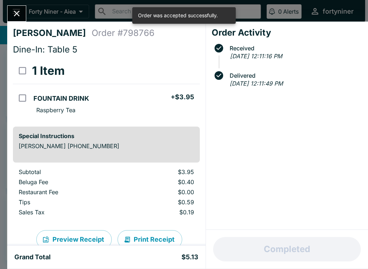
click at [17, 11] on icon "Close" at bounding box center [17, 14] width 10 height 10
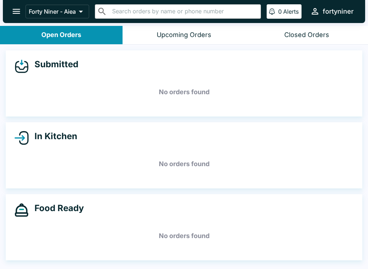
click at [295, 38] on div "Closed Orders" at bounding box center [306, 35] width 45 height 8
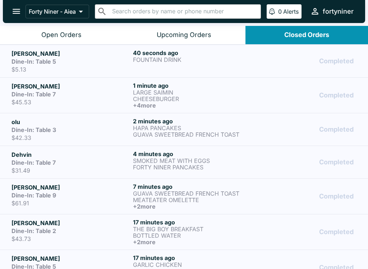
click at [89, 98] on p "$45.53" at bounding box center [70, 101] width 119 height 7
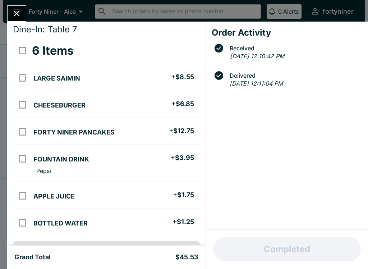
scroll to position [24, 0]
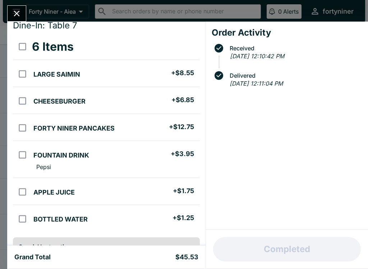
click at [10, 9] on button "Close" at bounding box center [17, 13] width 18 height 15
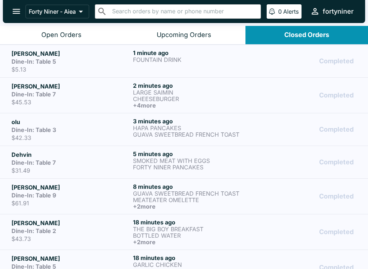
click at [163, 72] on div "1 minute ago FOUNTAIN DRINK" at bounding box center [192, 61] width 119 height 24
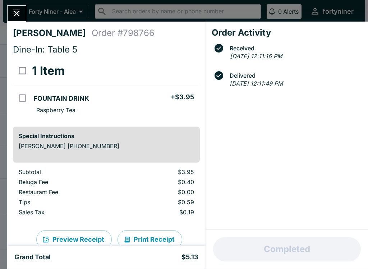
click at [20, 15] on icon "Close" at bounding box center [17, 14] width 10 height 10
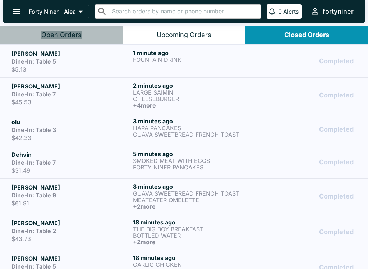
click at [78, 26] on button "Open Orders" at bounding box center [61, 35] width 123 height 18
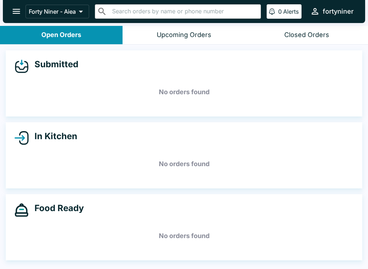
click at [311, 35] on div "Closed Orders" at bounding box center [306, 35] width 45 height 8
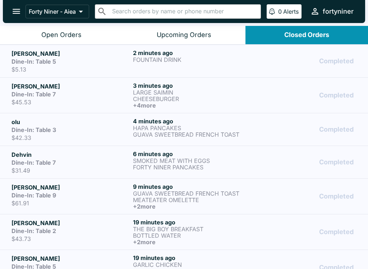
click at [60, 33] on div "Open Orders" at bounding box center [61, 35] width 40 height 8
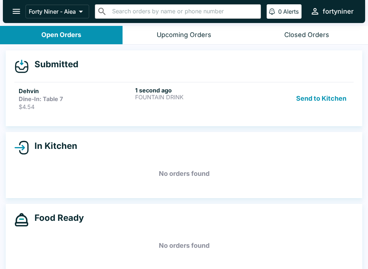
click at [154, 87] on h6 "1 second ago" at bounding box center [192, 90] width 114 height 7
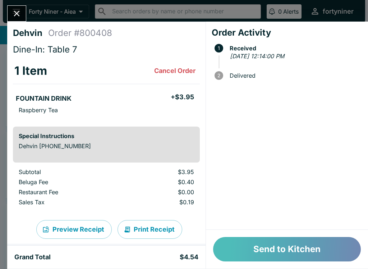
click at [274, 246] on button "Send to Kitchen" at bounding box center [287, 249] width 148 height 24
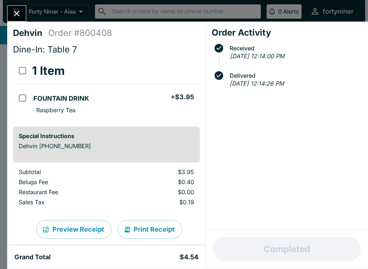
click at [9, 10] on button "Close" at bounding box center [17, 13] width 18 height 15
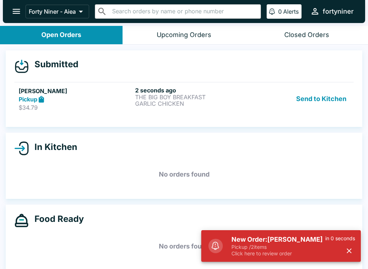
click at [102, 88] on h5 "[PERSON_NAME]" at bounding box center [76, 91] width 114 height 9
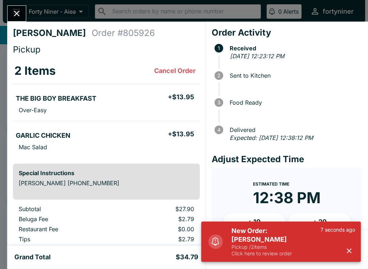
click at [351, 245] on button "button" at bounding box center [349, 251] width 12 height 12
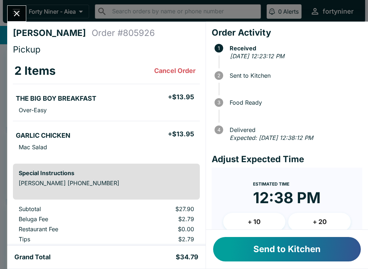
click at [254, 241] on button "Send to Kitchen" at bounding box center [287, 249] width 148 height 24
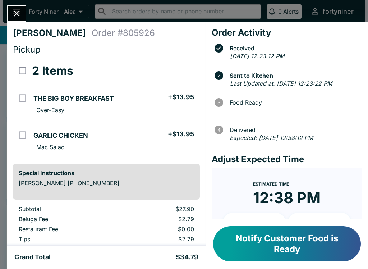
click at [9, 19] on div at bounding box center [16, 13] width 19 height 16
click at [16, 12] on icon "Close" at bounding box center [17, 14] width 10 height 10
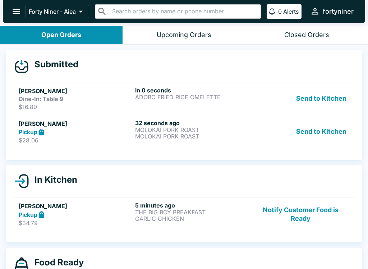
click at [173, 133] on p "MOLOKAI PORK ROAST" at bounding box center [192, 136] width 114 height 6
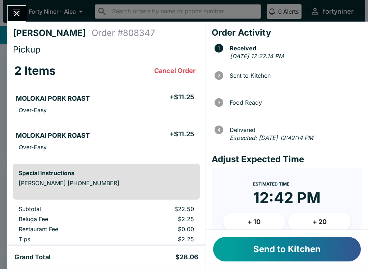
click at [277, 229] on button "+ 10" at bounding box center [254, 222] width 63 height 18
click at [279, 231] on div "Send to Kitchen" at bounding box center [287, 249] width 162 height 39
click at [285, 245] on button "Send to Kitchen" at bounding box center [287, 249] width 148 height 24
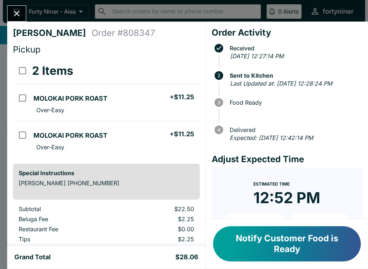
click at [13, 11] on icon "Close" at bounding box center [17, 14] width 10 height 10
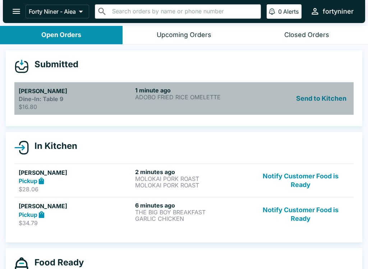
click at [146, 89] on h6 "1 minute ago" at bounding box center [192, 90] width 114 height 7
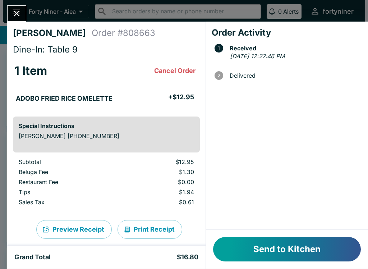
click at [282, 244] on button "Send to Kitchen" at bounding box center [287, 249] width 148 height 24
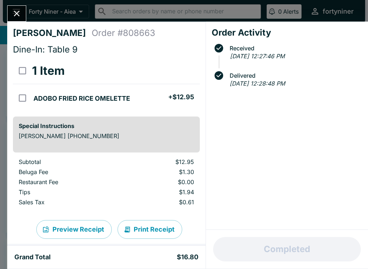
click at [15, 9] on icon "Close" at bounding box center [17, 14] width 10 height 10
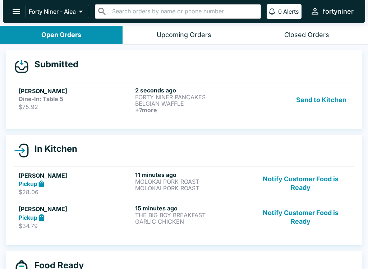
click at [137, 94] on p "FORTY NINER PANCAKES" at bounding box center [192, 97] width 114 height 6
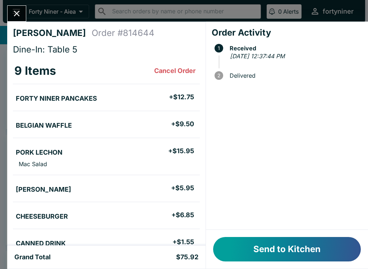
click at [281, 247] on button "Send to Kitchen" at bounding box center [287, 249] width 148 height 24
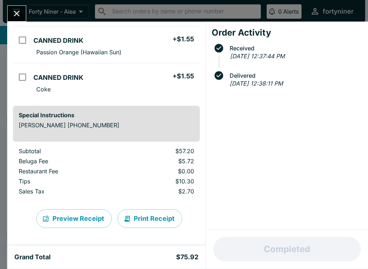
scroll to position [277, 0]
click at [19, 11] on icon "Close" at bounding box center [17, 14] width 6 height 6
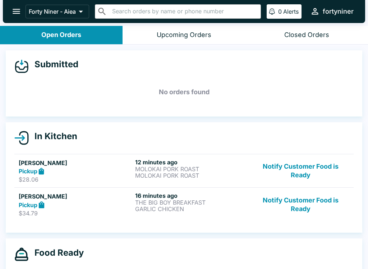
click at [314, 36] on div "Closed Orders" at bounding box center [306, 35] width 45 height 8
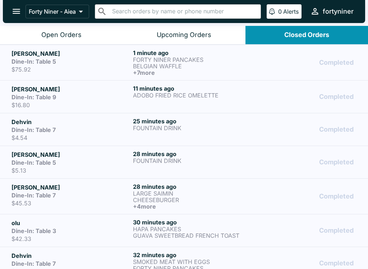
click at [170, 67] on p "BELGIAN WAFFLE" at bounding box center [192, 66] width 119 height 6
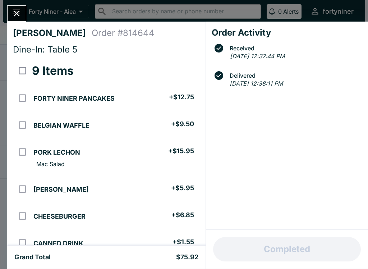
click at [15, 13] on icon "Close" at bounding box center [17, 14] width 6 height 6
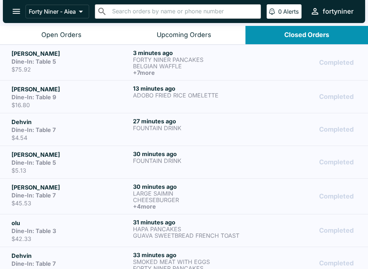
click at [73, 30] on button "Open Orders" at bounding box center [61, 35] width 123 height 18
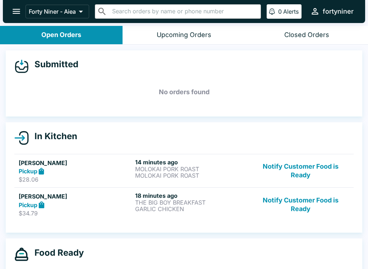
click at [310, 167] on button "Notify Customer Food is Ready" at bounding box center [300, 170] width 97 height 25
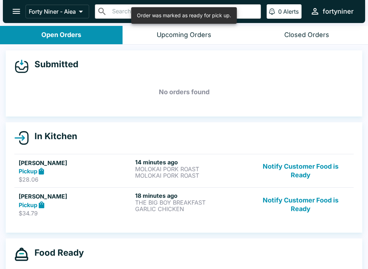
click at [308, 171] on button "Notify Customer Food is Ready" at bounding box center [300, 170] width 97 height 25
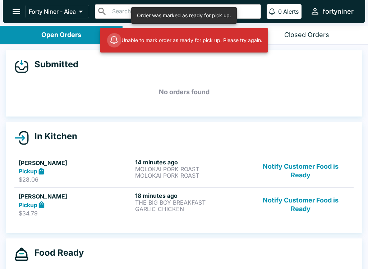
click at [308, 175] on button "Notify Customer Food is Ready" at bounding box center [300, 170] width 97 height 25
click at [303, 209] on button "Notify Customer Food is Ready" at bounding box center [300, 204] width 97 height 25
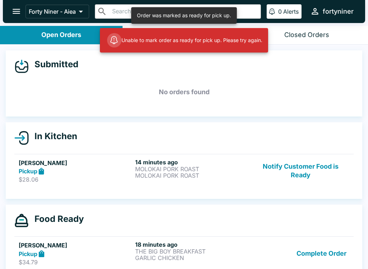
click at [319, 257] on button "Complete Order" at bounding box center [322, 253] width 56 height 25
